Goal: Find specific page/section: Find specific page/section

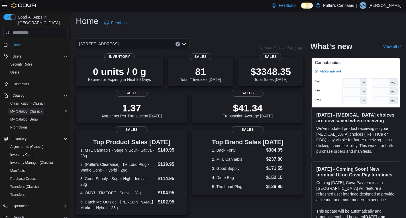
click at [30, 109] on span "My Catalog (Classic)" at bounding box center [26, 111] width 32 height 5
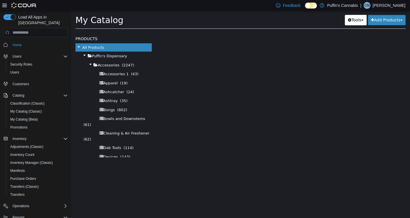
click at [26, 41] on span "Home" at bounding box center [38, 44] width 57 height 7
